Goal: Transaction & Acquisition: Purchase product/service

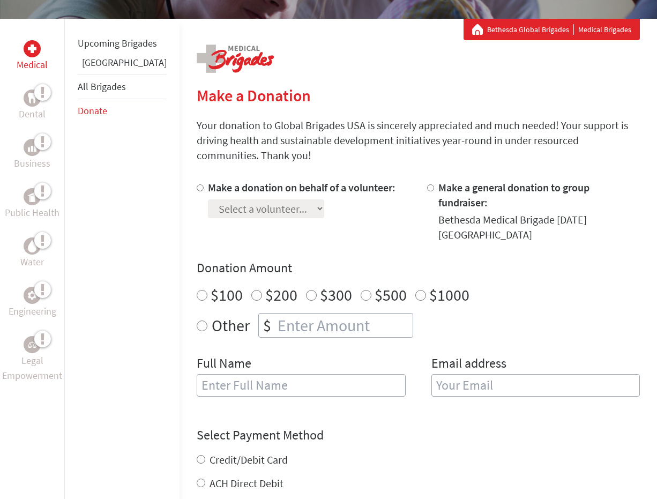
scroll to position [208, 0]
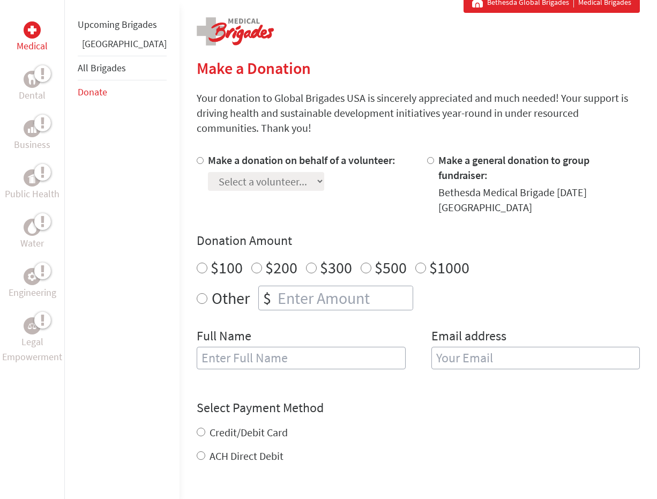
click at [221, 347] on input "text" at bounding box center [301, 358] width 209 height 23
type input "S"
type input "[PERSON_NAME]"
radio input "true"
click at [281, 286] on input "number" at bounding box center [343, 298] width 137 height 24
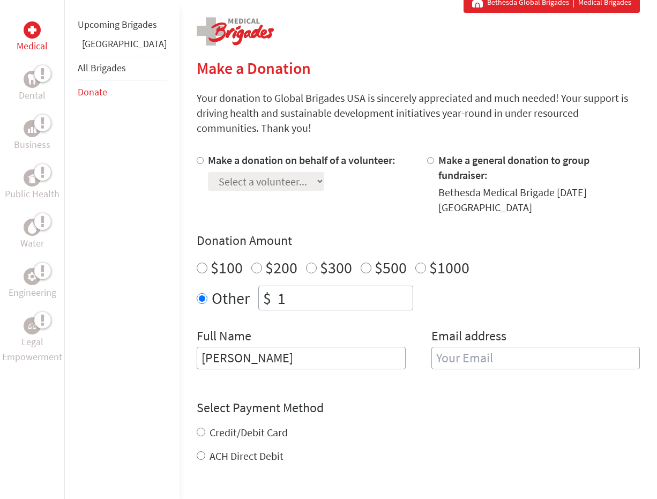
click at [364, 286] on input "1" at bounding box center [343, 298] width 137 height 24
type input "2"
click at [364, 286] on input "2" at bounding box center [343, 298] width 137 height 24
type input "50"
click at [312, 425] on div "Credit/Debit Card" at bounding box center [418, 432] width 443 height 15
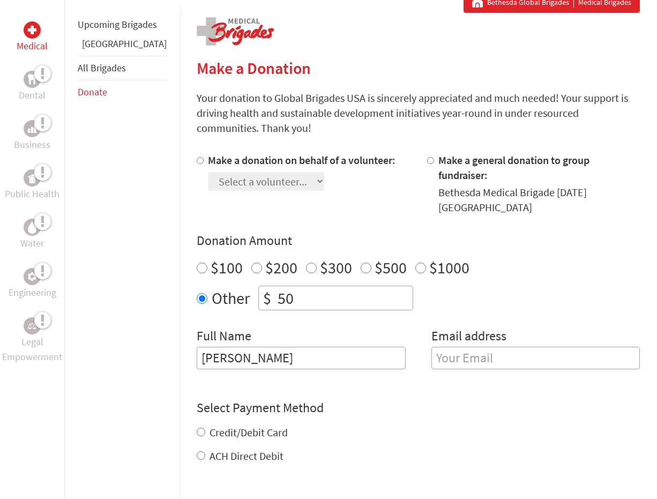
click at [209, 425] on label "Credit/Debit Card" at bounding box center [248, 431] width 78 height 13
click at [198, 428] on input "Credit/Debit Card" at bounding box center [201, 432] width 9 height 9
radio input "true"
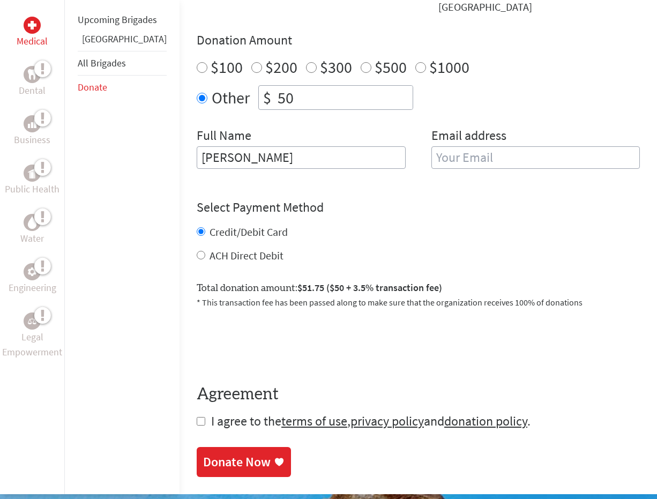
scroll to position [425, 0]
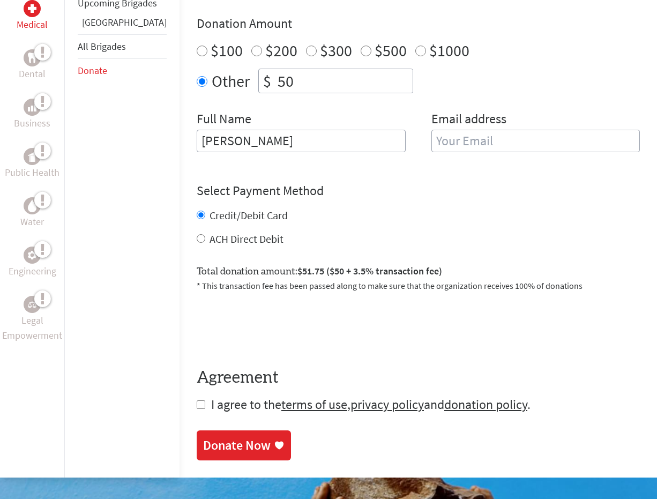
click at [211, 396] on span "I agree to the terms of use , privacy policy and donation policy ." at bounding box center [370, 404] width 319 height 17
click at [197, 358] on form "Make a donation on behalf of a volunteer: Select a volunteer... Isha Patel Payt…" at bounding box center [418, 174] width 443 height 477
click at [197, 400] on input "checkbox" at bounding box center [201, 404] width 9 height 9
checkbox input "true"
click at [229, 438] on div "Donate Now" at bounding box center [237, 446] width 68 height 17
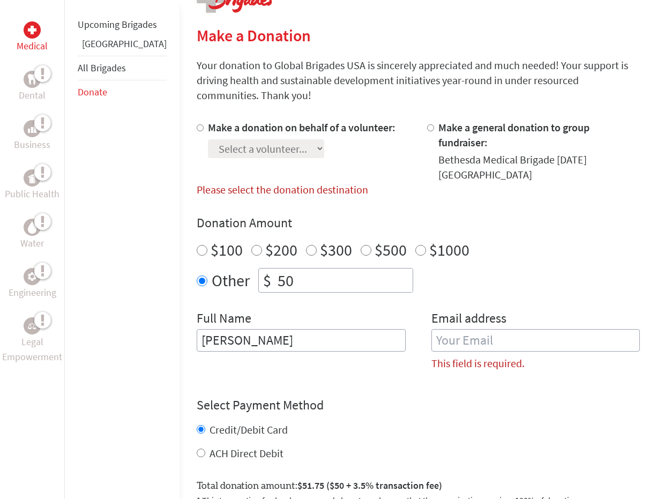
scroll to position [241, 0]
click at [427, 124] on input "Make a general donation to group fundraiser:" at bounding box center [430, 127] width 7 height 7
radio input "true"
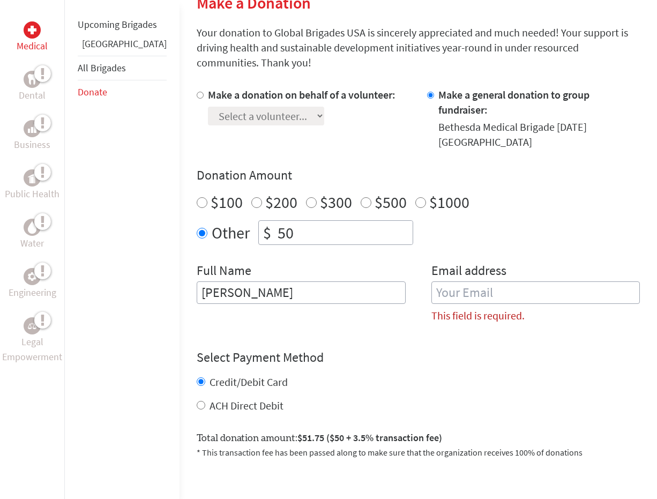
scroll to position [157, 0]
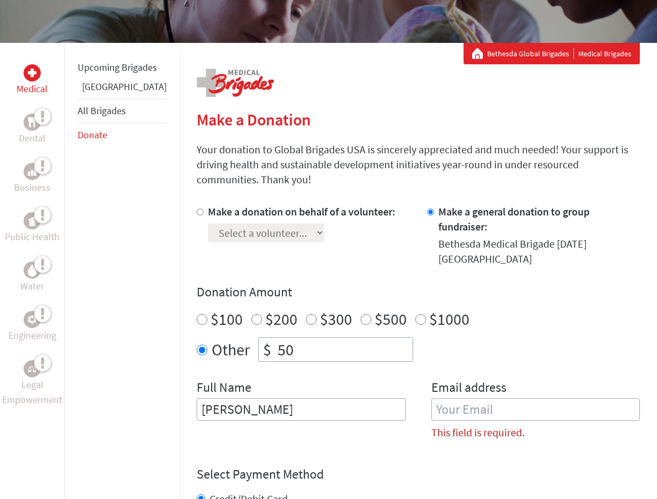
click at [208, 205] on label "Make a donation on behalf of a volunteer:" at bounding box center [302, 211] width 188 height 13
click at [197, 208] on input "Make a donation on behalf of a volunteer:" at bounding box center [200, 211] width 7 height 7
radio input "true"
select select "DFBBE04F-9F18-11F0-9E6E-42010A400005"
drag, startPoint x: 267, startPoint y: 303, endPoint x: 239, endPoint y: 303, distance: 27.9
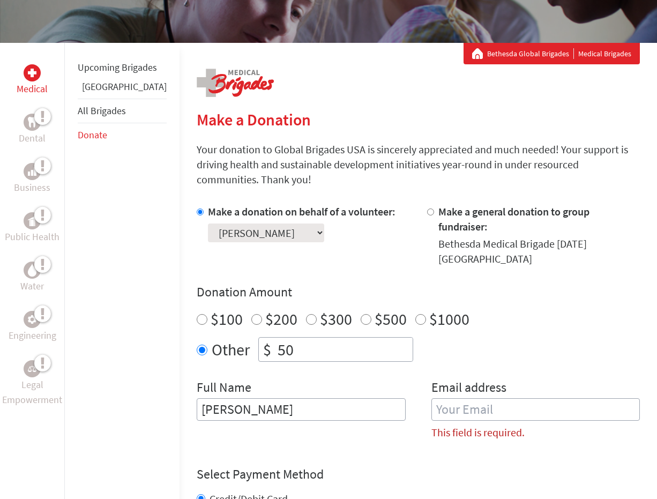
click at [275, 338] on input "50" at bounding box center [343, 350] width 137 height 24
click at [301, 283] on h4 "Donation Amount" at bounding box center [418, 291] width 443 height 17
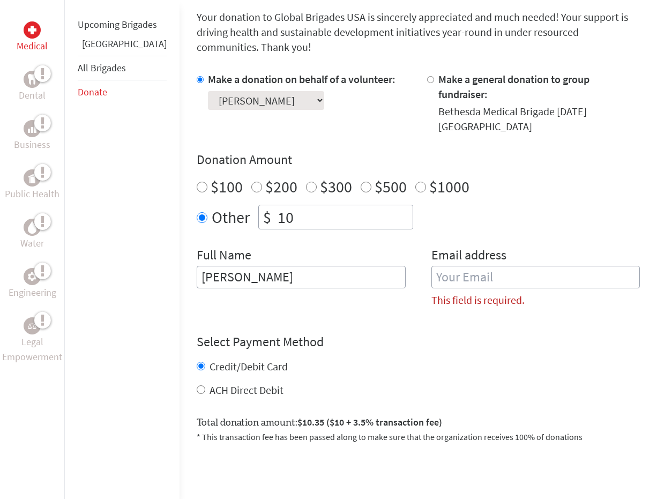
scroll to position [289, 0]
click at [275, 205] on input "10" at bounding box center [343, 217] width 137 height 24
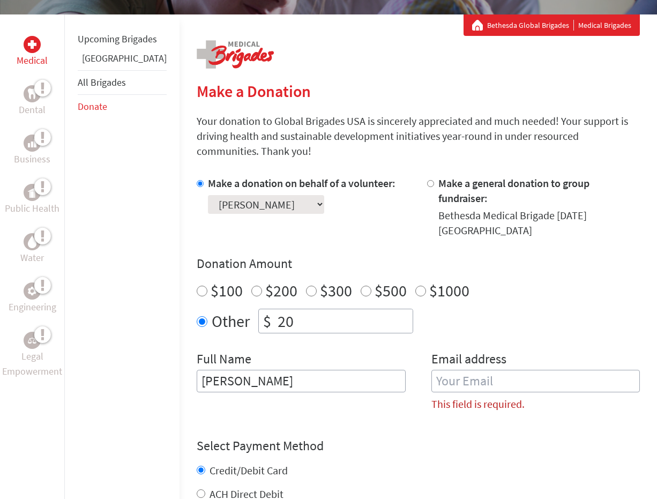
scroll to position [185, 0]
drag, startPoint x: 266, startPoint y: 276, endPoint x: 229, endPoint y: 276, distance: 37.5
click at [258, 309] on div "$ 20" at bounding box center [335, 321] width 155 height 25
type input "20"
click at [371, 387] on form "Make a donation on behalf of a volunteer: Select a volunteer... Isha Patel Payt…" at bounding box center [418, 422] width 443 height 492
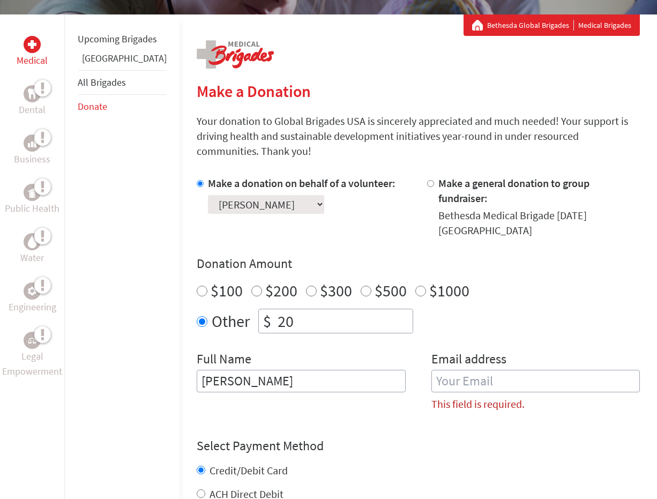
click at [435, 370] on input "email" at bounding box center [535, 381] width 209 height 23
type input "[PERSON_NAME][EMAIL_ADDRESS][PERSON_NAME][DOMAIN_NAME]"
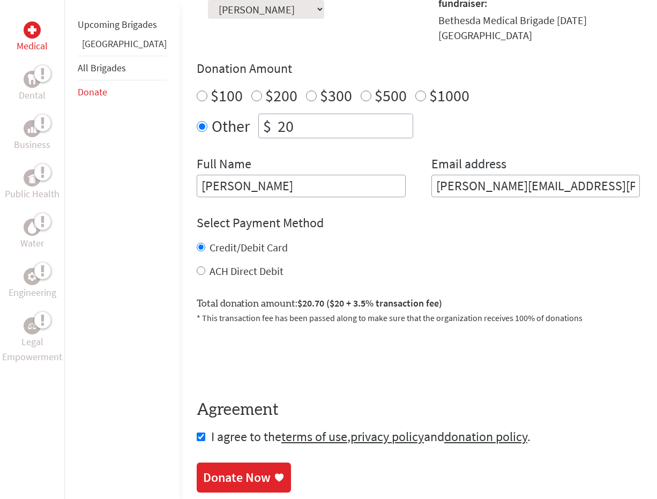
scroll to position [381, 0]
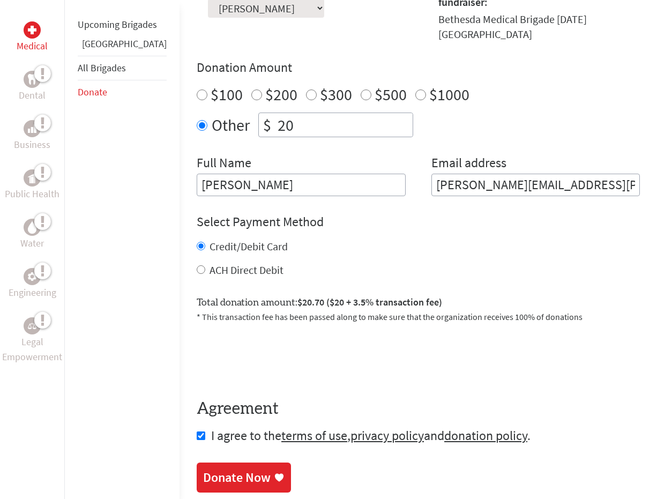
click at [208, 462] on link "Donate Now" at bounding box center [244, 477] width 94 height 30
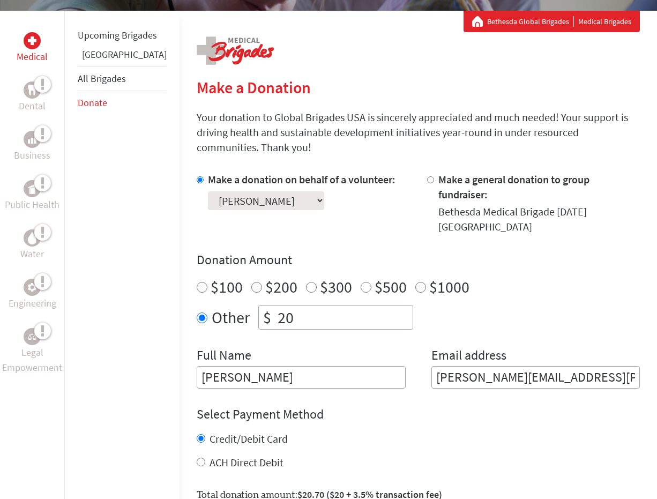
click at [427, 176] on input "Make a general donation to group fundraiser:" at bounding box center [430, 179] width 7 height 7
radio input "true"
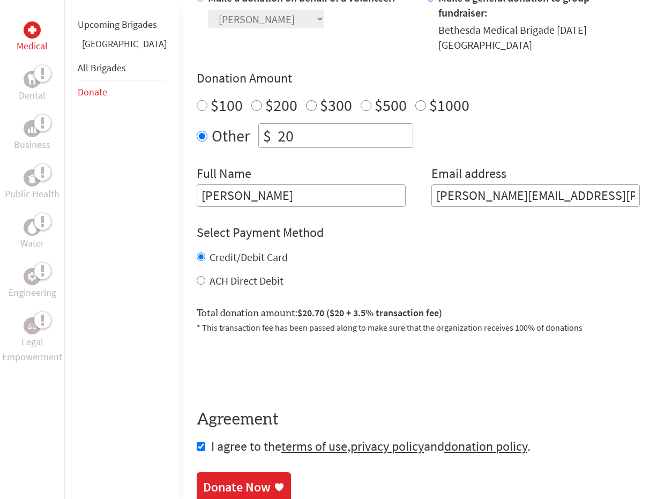
scroll to position [51, 0]
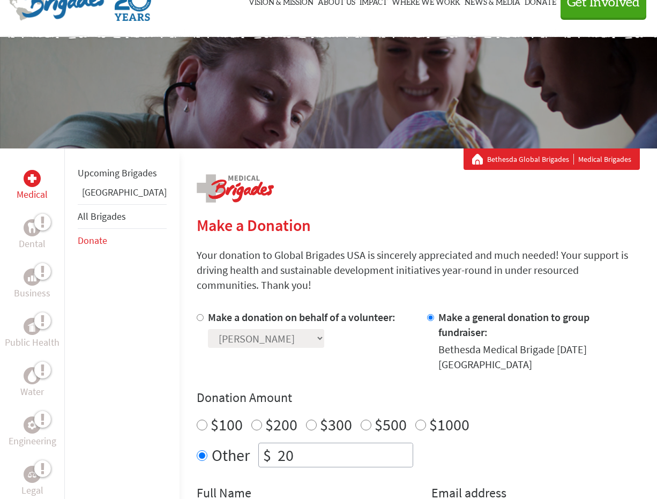
click at [259, 310] on div "Make a donation on behalf of a volunteer:" at bounding box center [302, 317] width 188 height 15
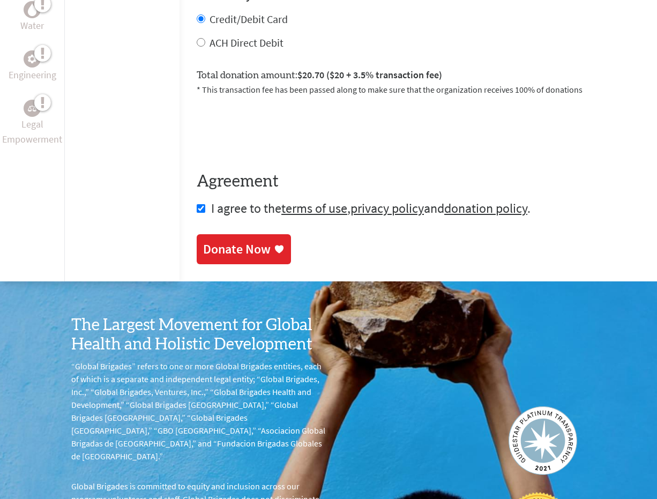
scroll to position [664, 0]
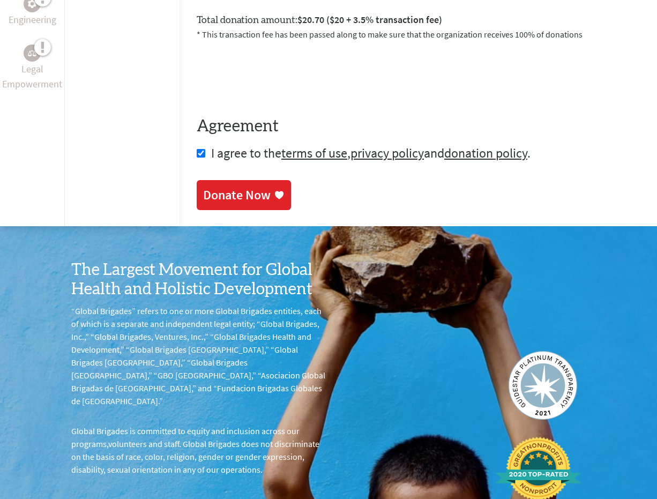
click at [214, 186] on div "Donate Now" at bounding box center [237, 194] width 68 height 17
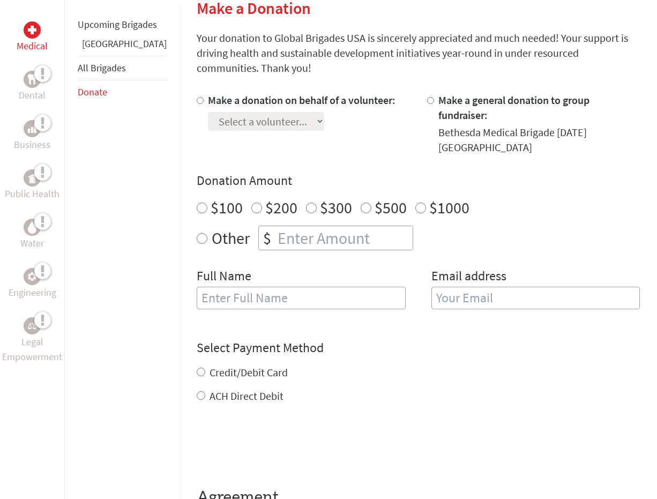
scroll to position [273, 0]
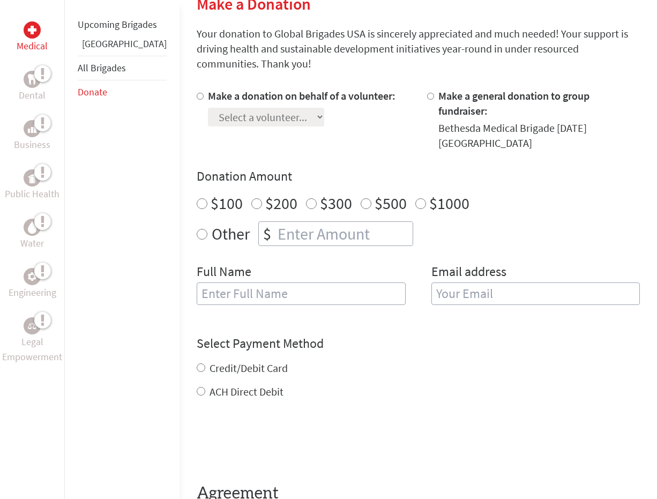
click at [220, 361] on label "Credit/Debit Card" at bounding box center [248, 367] width 78 height 13
click at [205, 363] on input "Credit/Debit Card" at bounding box center [201, 367] width 9 height 9
radio input "true"
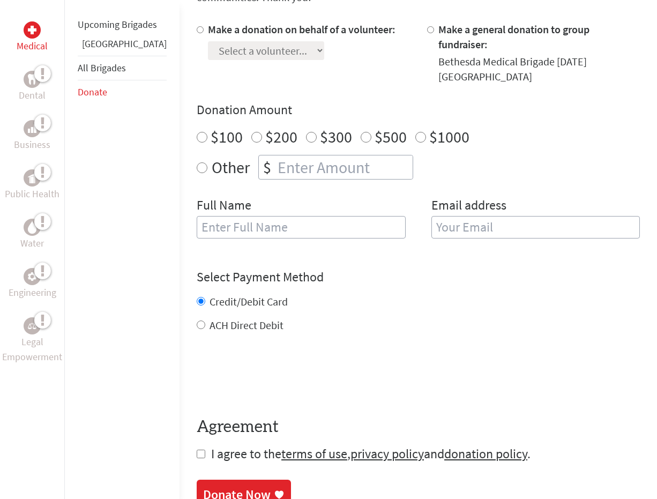
scroll to position [340, 0]
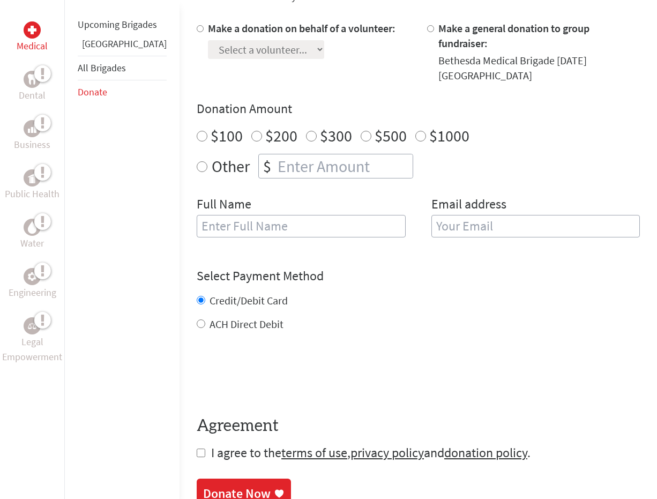
click at [197, 448] on input "checkbox" at bounding box center [201, 452] width 9 height 9
checkbox input "true"
type input "[PERSON_NAME]"
click at [427, 21] on div at bounding box center [432, 52] width 11 height 62
click at [427, 25] on input "Make a general donation to group fundraiser:" at bounding box center [430, 28] width 7 height 7
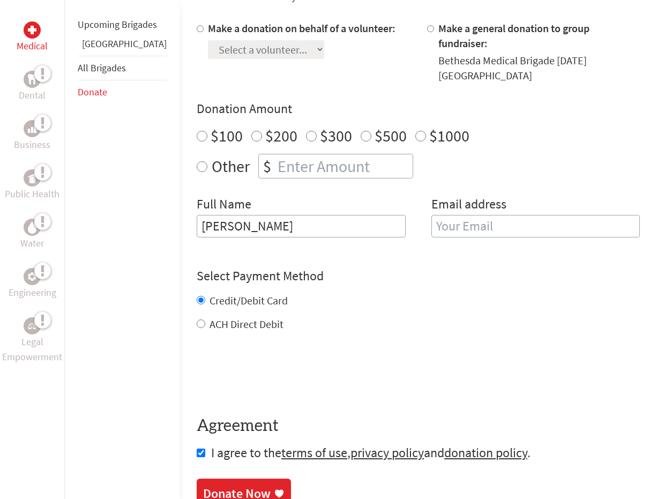
radio input "true"
click at [275, 154] on input "number" at bounding box center [343, 166] width 137 height 24
type input "20"
click at [337, 267] on h4 "Select Payment Method" at bounding box center [418, 275] width 443 height 17
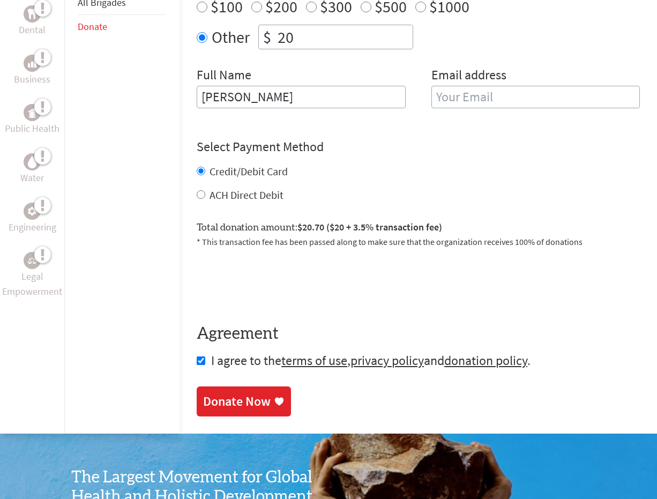
scroll to position [547, 0]
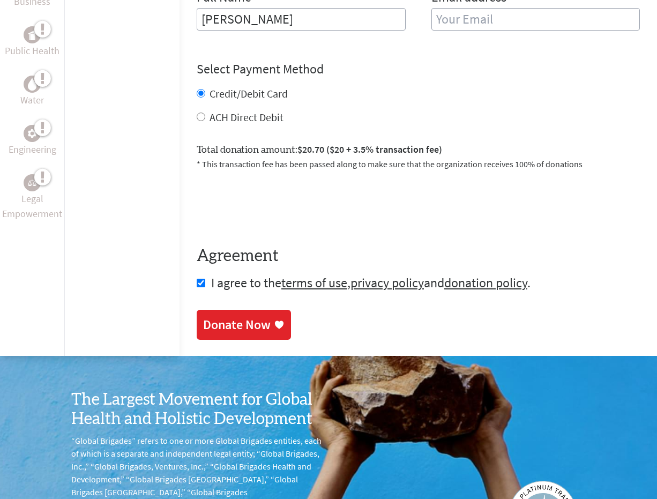
click at [215, 316] on div "Donate Now" at bounding box center [237, 324] width 68 height 17
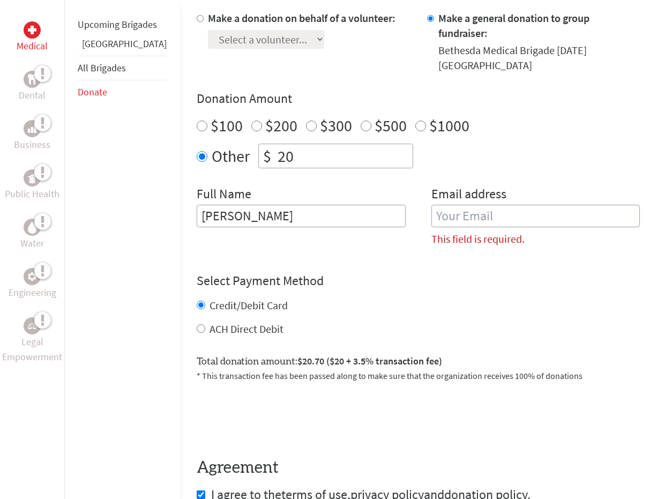
scroll to position [345, 0]
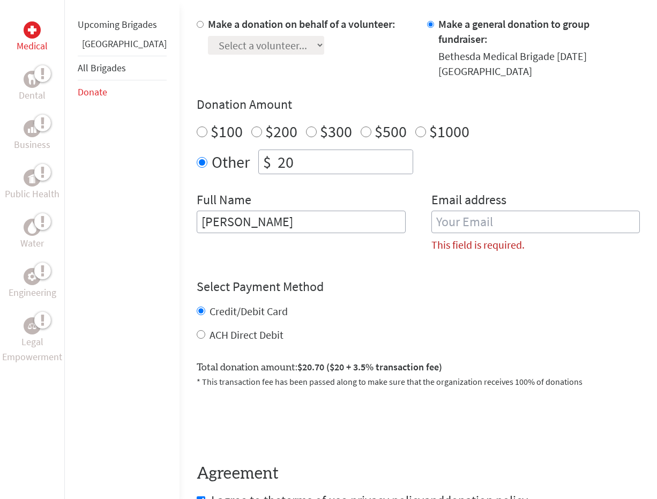
click at [467, 211] on input "email" at bounding box center [535, 222] width 209 height 23
type input "[PERSON_NAME][EMAIL_ADDRESS][PERSON_NAME][DOMAIN_NAME]"
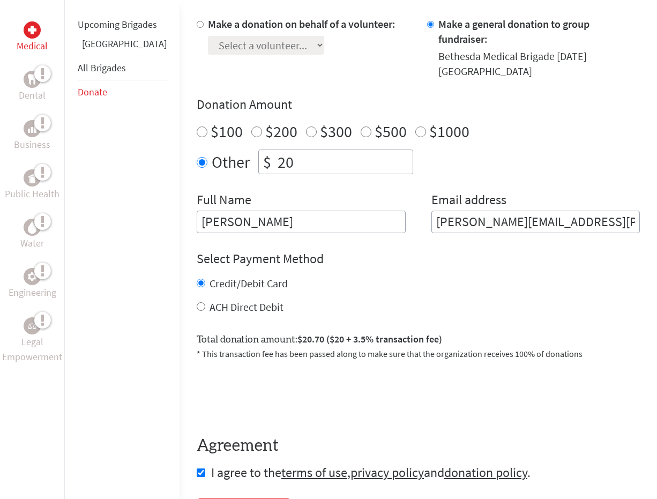
scroll to position [571, 0]
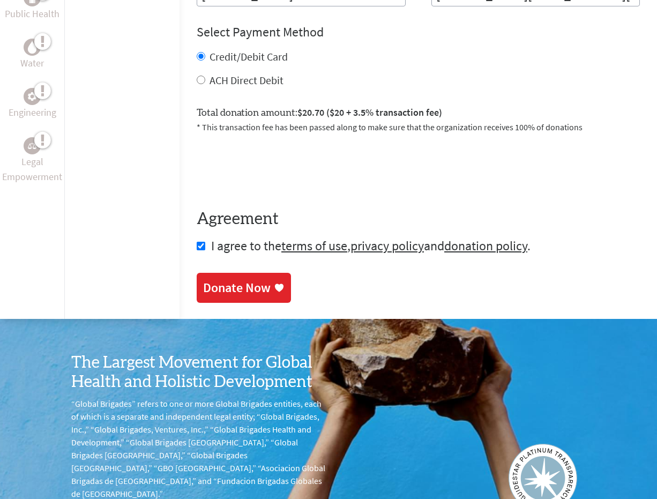
click at [205, 273] on link "Donate Now" at bounding box center [244, 288] width 94 height 30
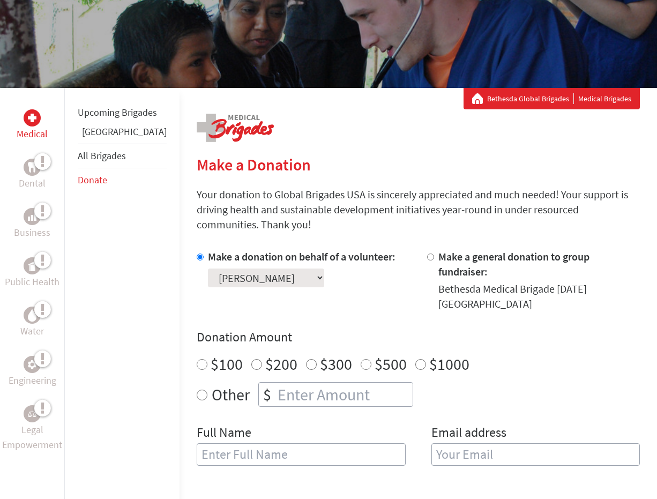
scroll to position [113, 0]
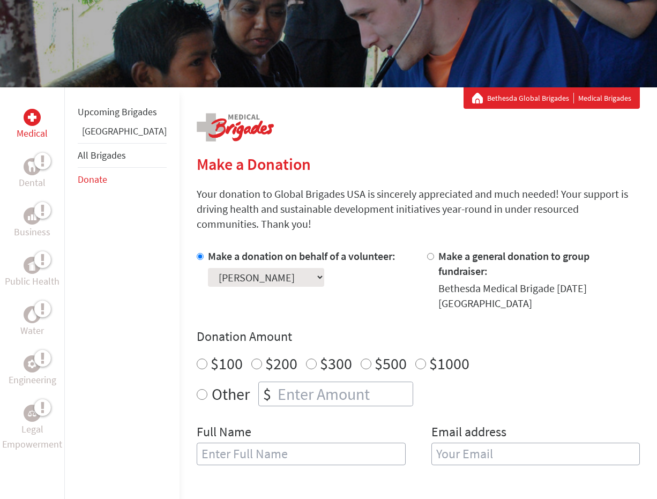
radio input "true"
click at [275, 382] on input "number" at bounding box center [343, 394] width 137 height 24
type input "10"
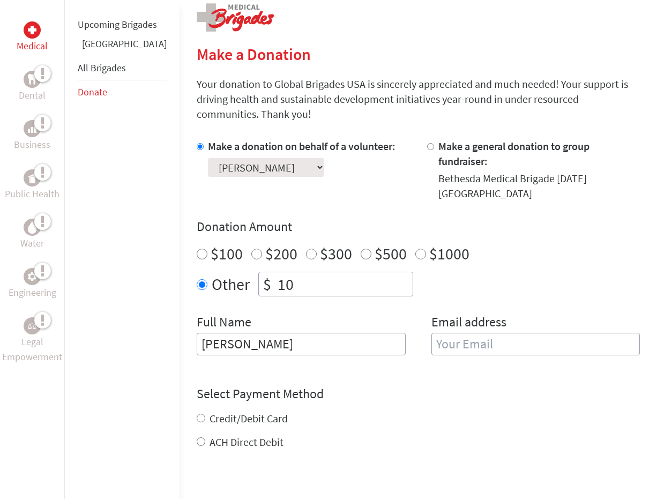
scroll to position [223, 0]
type input "Sara"
click at [209, 411] on label "Credit/Debit Card" at bounding box center [248, 417] width 78 height 13
click at [197, 413] on input "Credit/Debit Card" at bounding box center [201, 417] width 9 height 9
radio input "true"
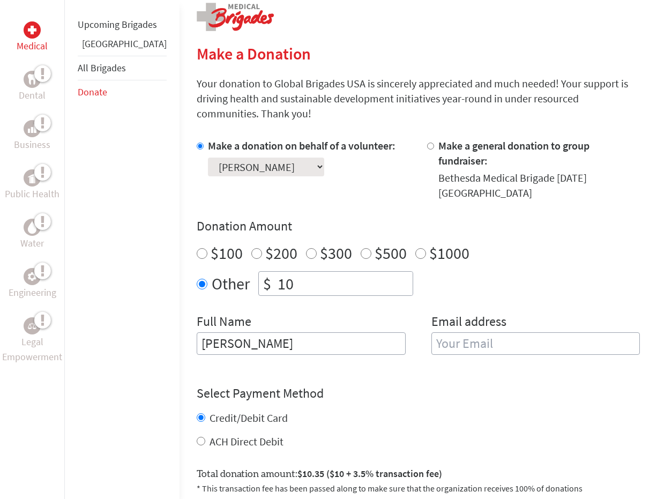
click at [431, 332] on input "email" at bounding box center [535, 343] width 209 height 23
type input "[PERSON_NAME][EMAIL_ADDRESS][PERSON_NAME][DOMAIN_NAME]"
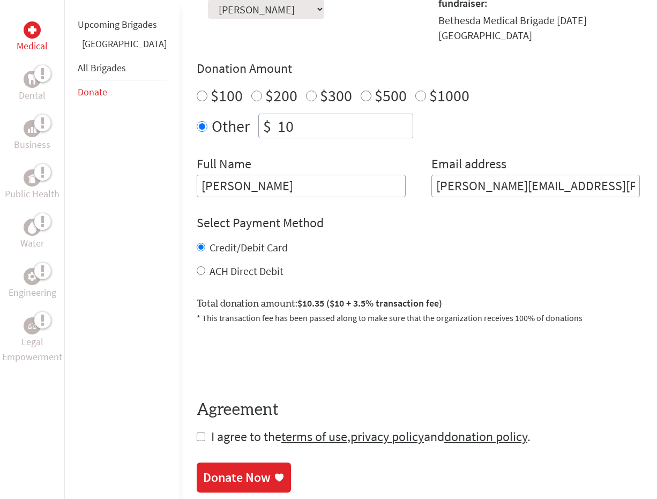
scroll to position [395, 0]
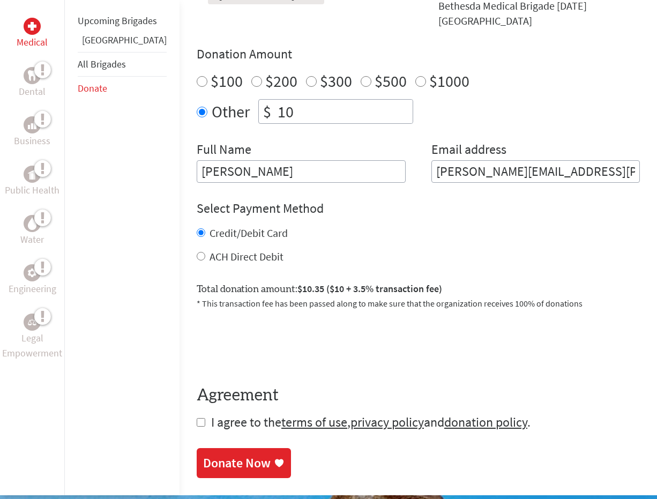
click at [197, 384] on form "Make a donation on behalf of a volunteer: Select a volunteer... Isha Patel Payt…" at bounding box center [418, 198] width 443 height 465
click at [197, 418] on input "checkbox" at bounding box center [201, 422] width 9 height 9
checkbox input "true"
click at [197, 449] on link "Donate Now" at bounding box center [244, 464] width 94 height 30
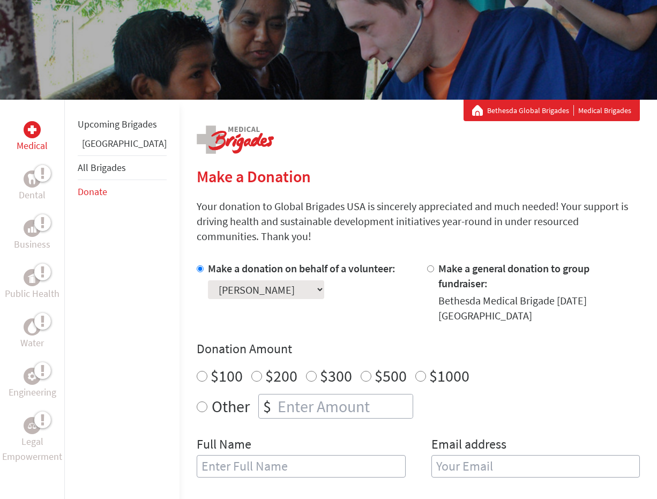
scroll to position [116, 0]
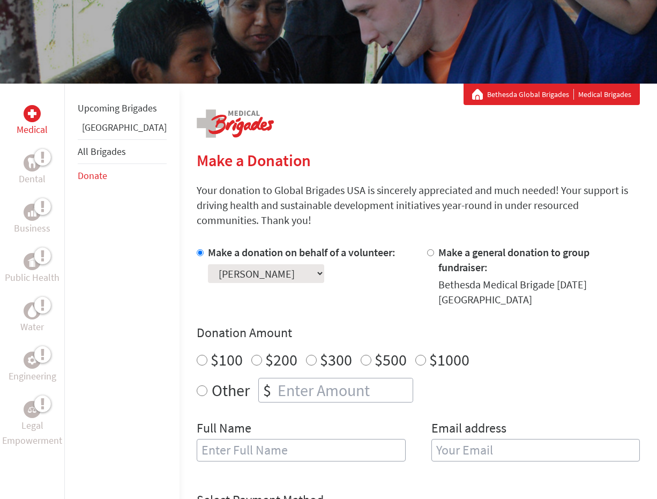
radio input "true"
click at [275, 378] on input "number" at bounding box center [343, 390] width 137 height 24
type input "10"
type input "[PERSON_NAME]"
type input "[PERSON_NAME][EMAIL_ADDRESS][PERSON_NAME][DOMAIN_NAME]"
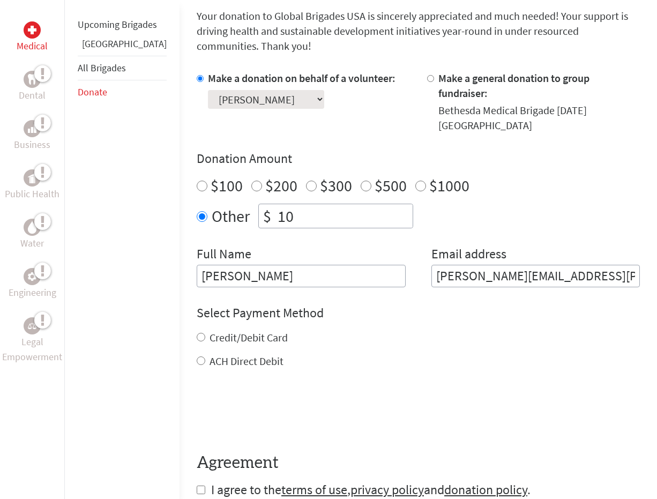
scroll to position [291, 0]
click at [209, 330] on label "Credit/Debit Card" at bounding box center [248, 336] width 78 height 13
click at [197, 332] on input "Credit/Debit Card" at bounding box center [201, 336] width 9 height 9
radio input "true"
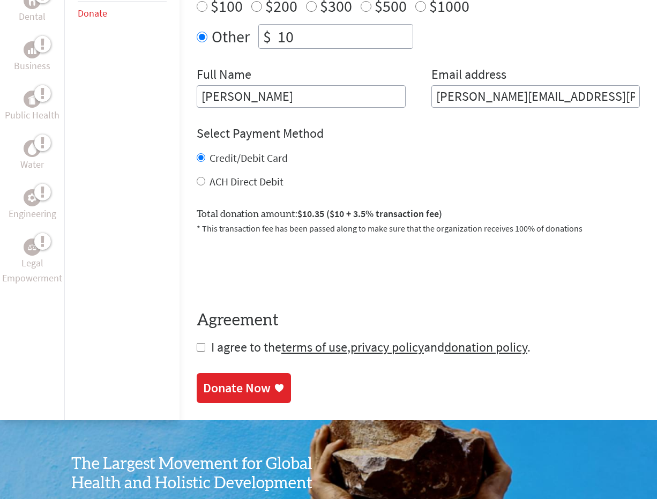
scroll to position [484, 0]
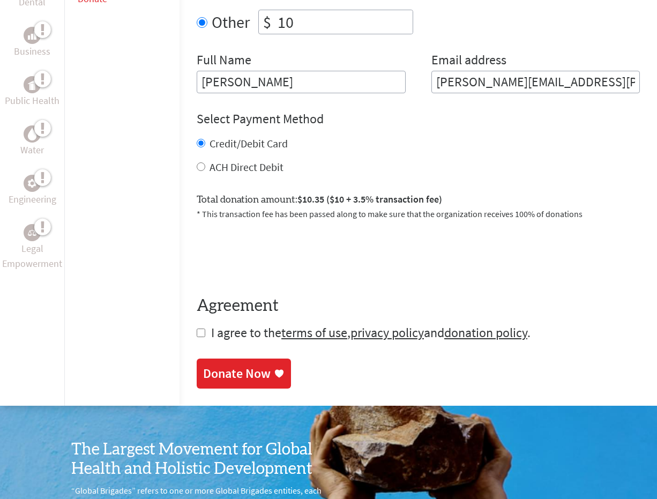
click at [197, 328] on input "checkbox" at bounding box center [201, 332] width 9 height 9
checkbox input "true"
click at [203, 366] on div "Donate Now" at bounding box center [237, 374] width 68 height 17
